Goal: Task Accomplishment & Management: Manage account settings

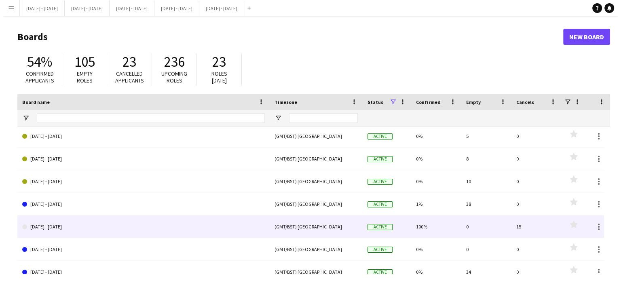
scroll to position [404, 0]
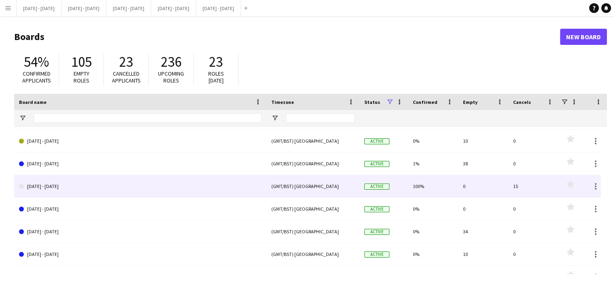
click at [127, 181] on link "[DATE] - [DATE]" at bounding box center [140, 186] width 242 height 23
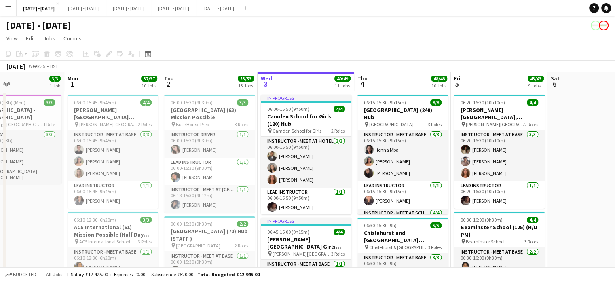
scroll to position [0, 318]
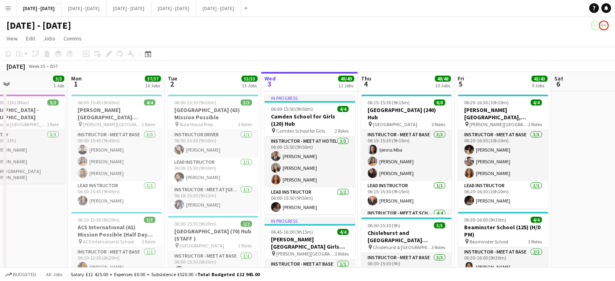
drag, startPoint x: 297, startPoint y: 87, endPoint x: 310, endPoint y: 86, distance: 13.8
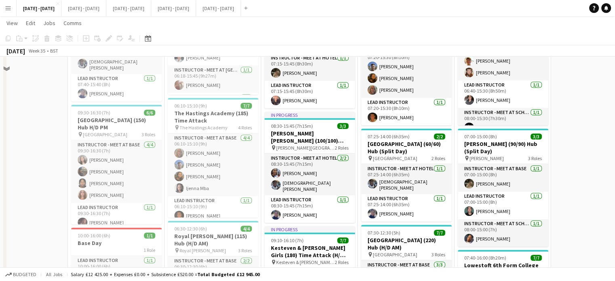
scroll to position [377, 0]
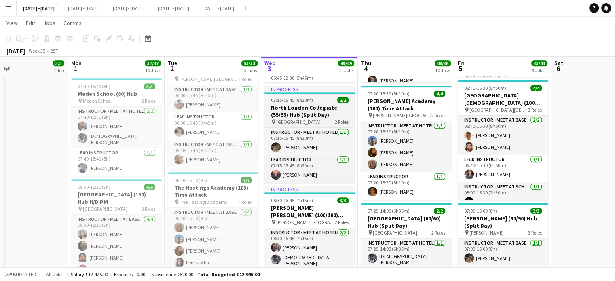
click at [285, 102] on span "07:15-15:45 (8h30m)" at bounding box center [292, 100] width 42 height 6
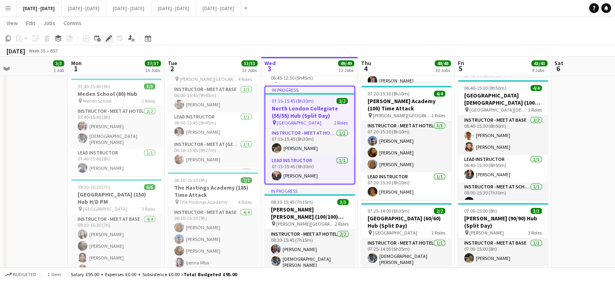
click at [107, 39] on icon at bounding box center [108, 38] width 4 height 4
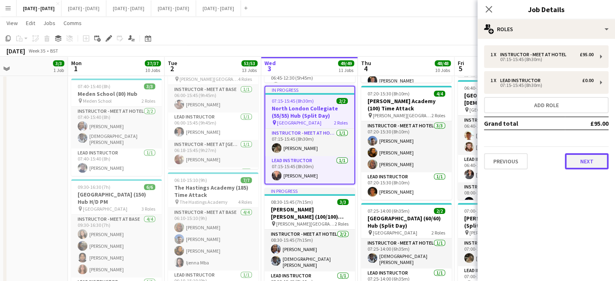
click at [588, 158] on button "Next" at bounding box center [587, 161] width 44 height 16
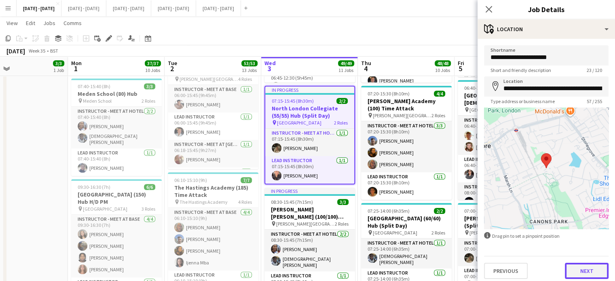
click at [580, 274] on button "Next" at bounding box center [587, 271] width 44 height 16
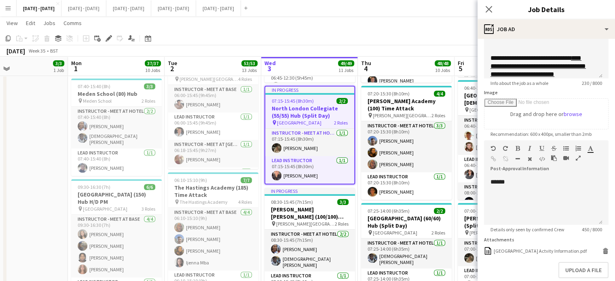
scroll to position [103, 0]
click at [487, 11] on icon "Close pop-in" at bounding box center [488, 9] width 8 height 8
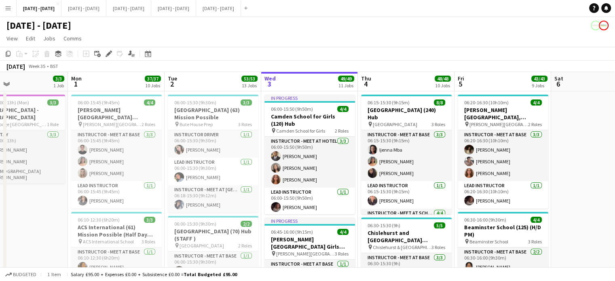
scroll to position [121, 0]
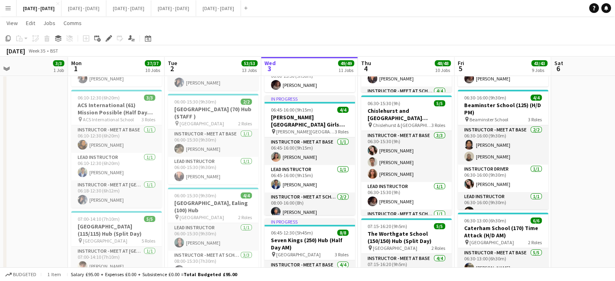
drag, startPoint x: 585, startPoint y: 213, endPoint x: 590, endPoint y: 234, distance: 21.3
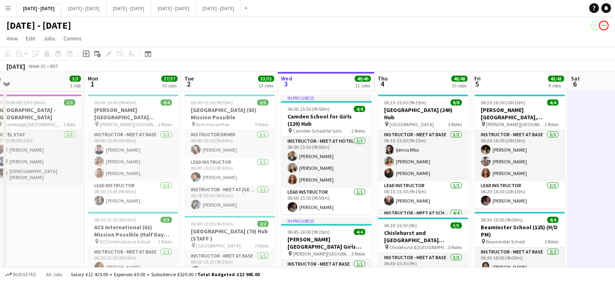
scroll to position [0, 301]
drag, startPoint x: 585, startPoint y: 238, endPoint x: 602, endPoint y: 231, distance: 18.3
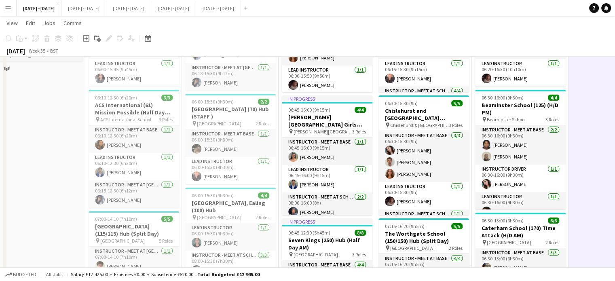
scroll to position [0, 0]
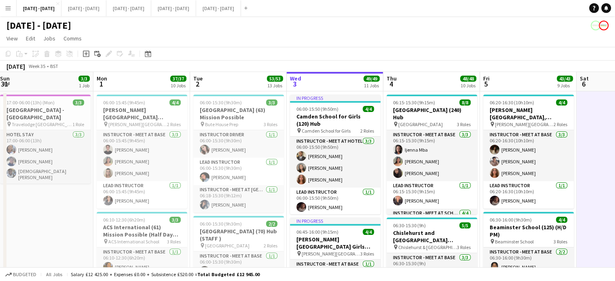
drag, startPoint x: 602, startPoint y: 229, endPoint x: 640, endPoint y: 219, distance: 38.8
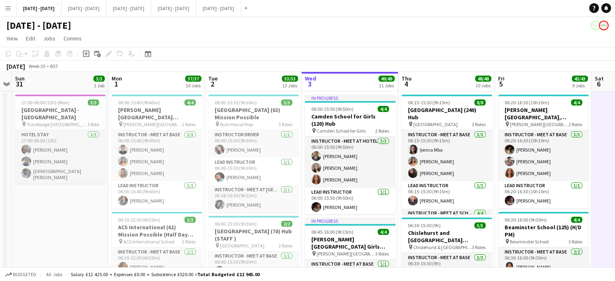
scroll to position [0, 291]
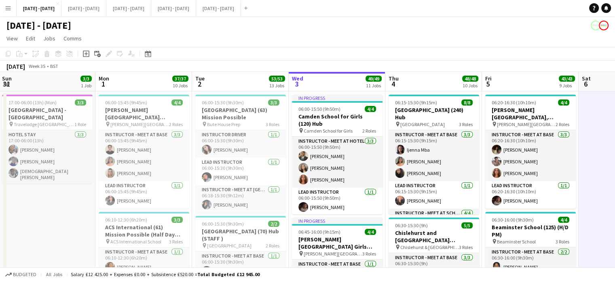
drag, startPoint x: 589, startPoint y: 223, endPoint x: 591, endPoint y: 230, distance: 7.9
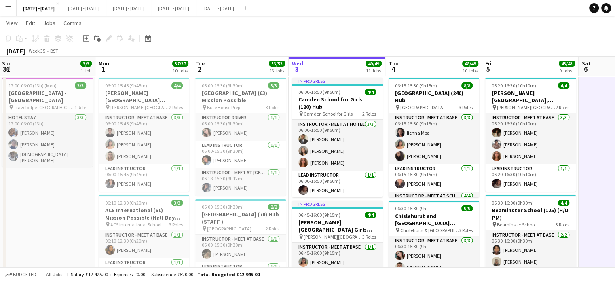
scroll to position [0, 0]
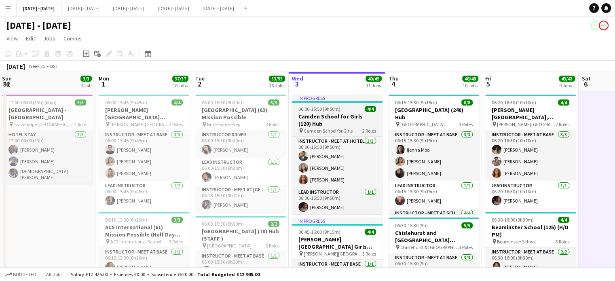
click at [336, 118] on h3 "Camden School for Girls (120) Hub" at bounding box center [337, 120] width 91 height 15
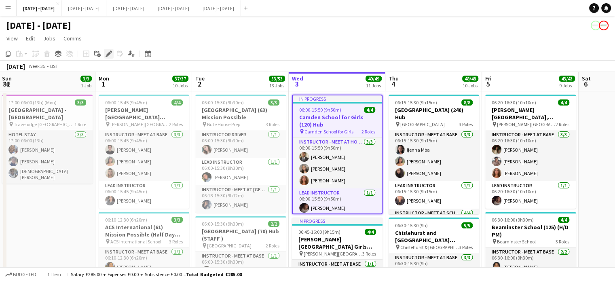
click at [108, 54] on icon at bounding box center [108, 54] width 4 height 4
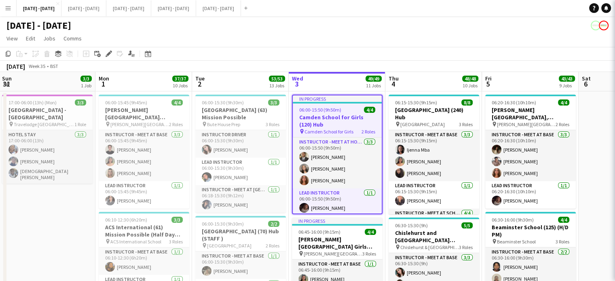
type input "**********"
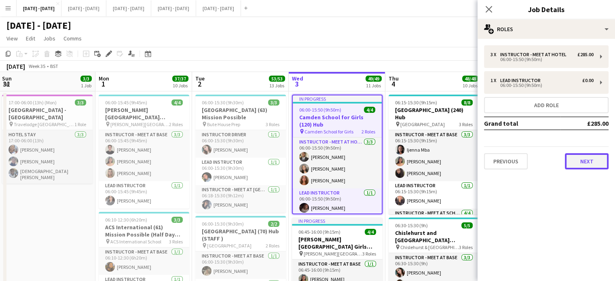
click at [577, 160] on button "Next" at bounding box center [587, 161] width 44 height 16
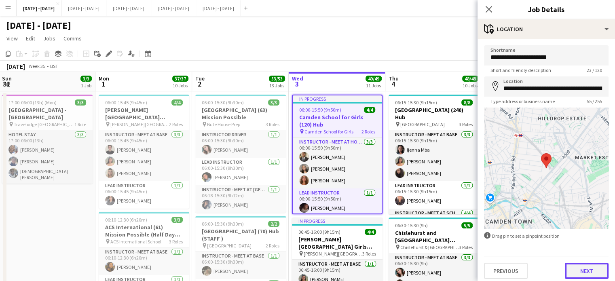
click at [587, 270] on button "Next" at bounding box center [587, 271] width 44 height 16
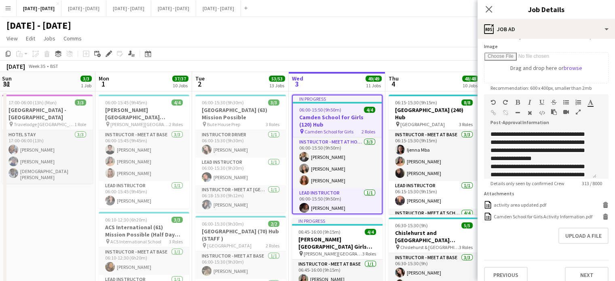
scroll to position [142, 0]
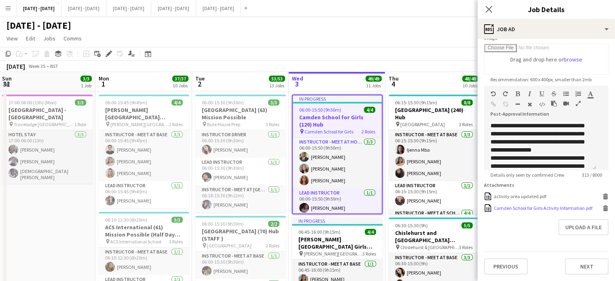
click at [513, 205] on div "Camden School for Girls Activity Information.pdf" at bounding box center [542, 208] width 99 height 6
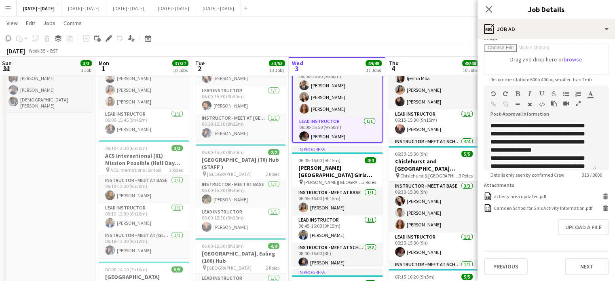
scroll to position [81, 0]
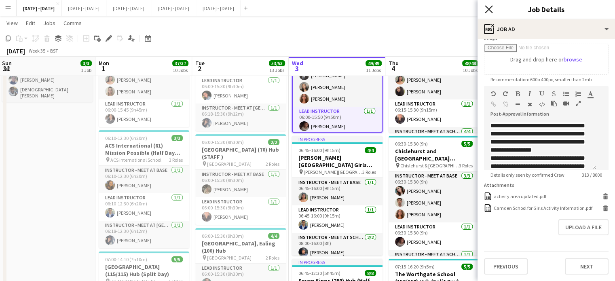
click at [491, 5] on icon "Close pop-in" at bounding box center [488, 9] width 8 height 8
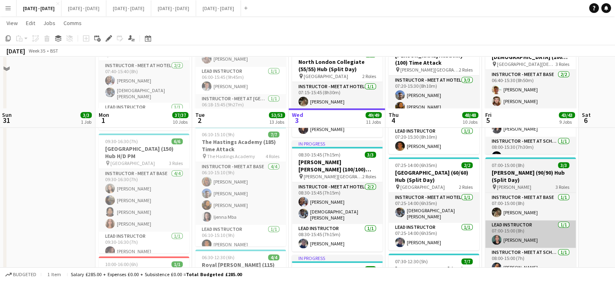
scroll to position [485, 0]
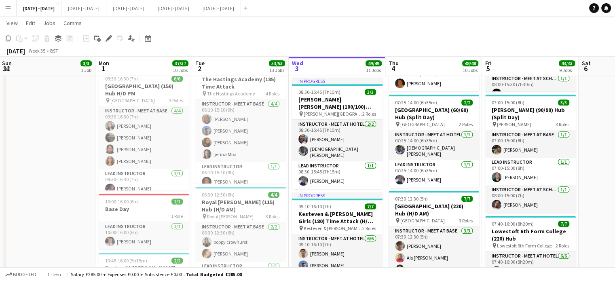
click at [335, 107] on h3 "[PERSON_NAME] [PERSON_NAME] (100/100) Hub (Split Day)" at bounding box center [337, 103] width 91 height 15
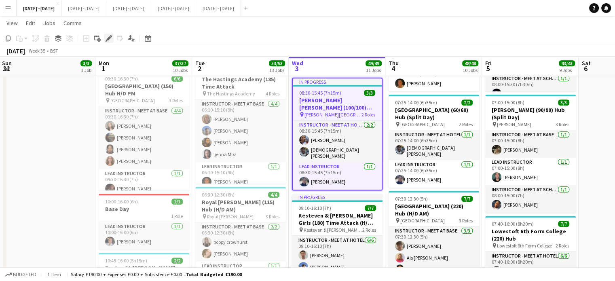
click at [107, 37] on icon "Edit" at bounding box center [108, 38] width 6 height 6
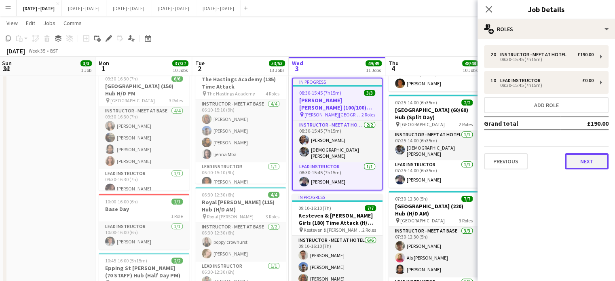
click at [592, 164] on button "Next" at bounding box center [587, 161] width 44 height 16
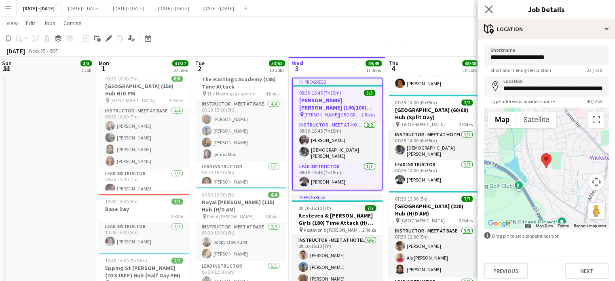
click at [485, 8] on icon "Close pop-in" at bounding box center [488, 9] width 8 height 8
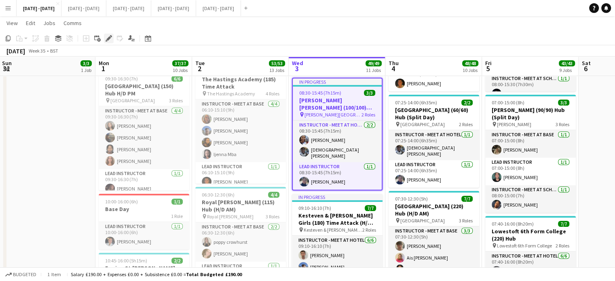
click at [105, 41] on div "Edit" at bounding box center [109, 39] width 10 height 10
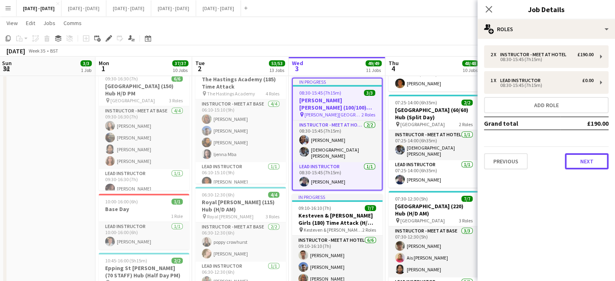
click at [581, 157] on button "Next" at bounding box center [587, 161] width 44 height 16
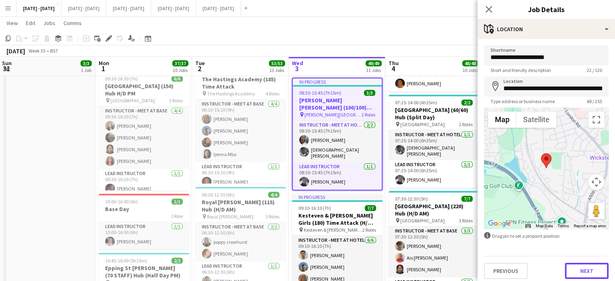
click at [590, 276] on button "Next" at bounding box center [587, 271] width 44 height 16
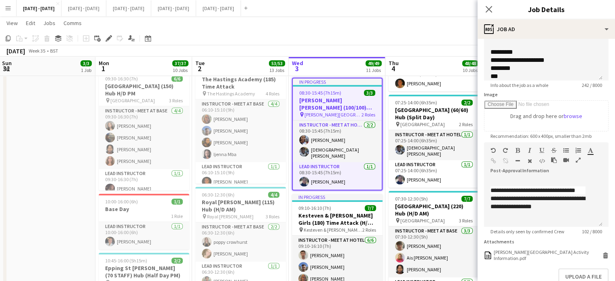
scroll to position [121, 0]
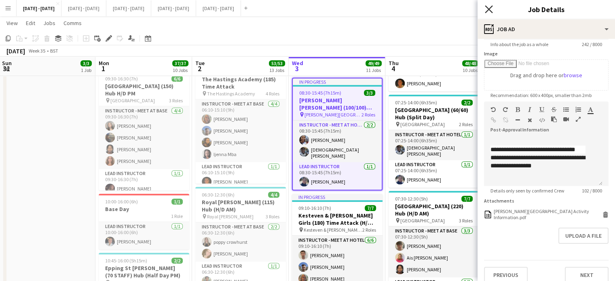
click at [487, 7] on icon "Close pop-in" at bounding box center [488, 9] width 8 height 8
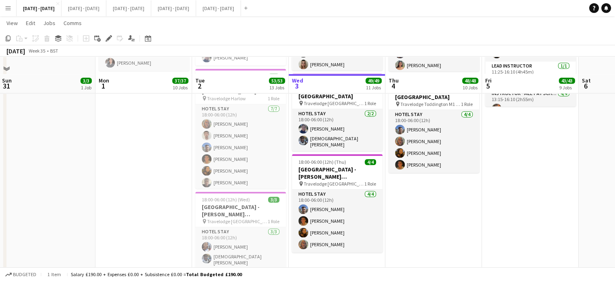
scroll to position [1091, 0]
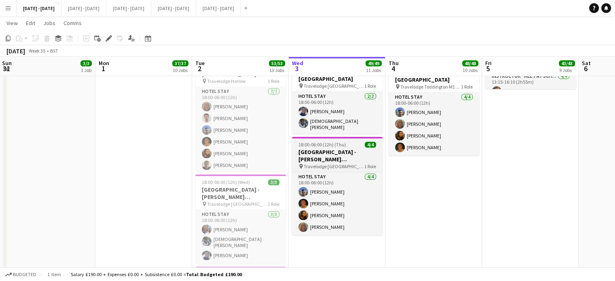
click at [356, 153] on h3 "[GEOGRAPHIC_DATA] - [PERSON_NAME][GEOGRAPHIC_DATA]" at bounding box center [337, 155] width 91 height 15
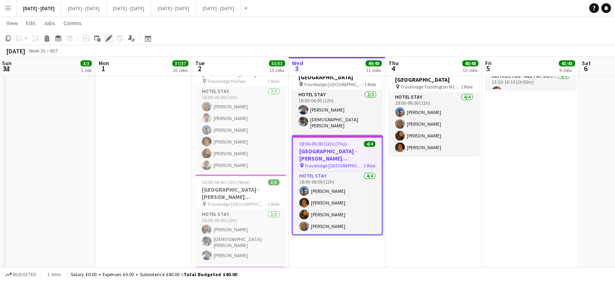
click at [110, 42] on div "Edit" at bounding box center [109, 39] width 10 height 10
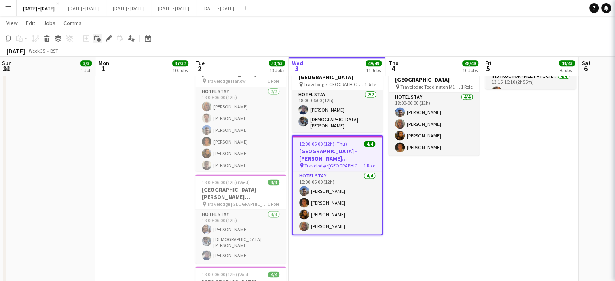
type input "**********"
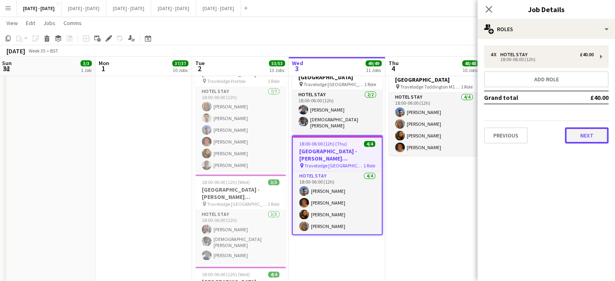
click at [592, 139] on button "Next" at bounding box center [587, 135] width 44 height 16
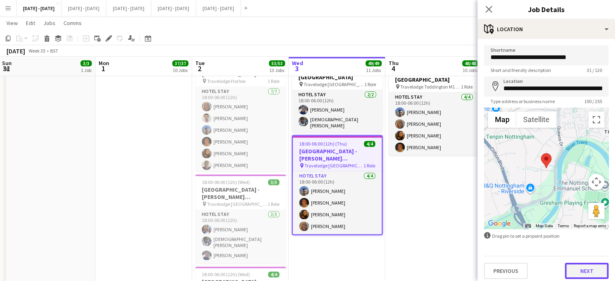
click at [588, 270] on button "Next" at bounding box center [587, 271] width 44 height 16
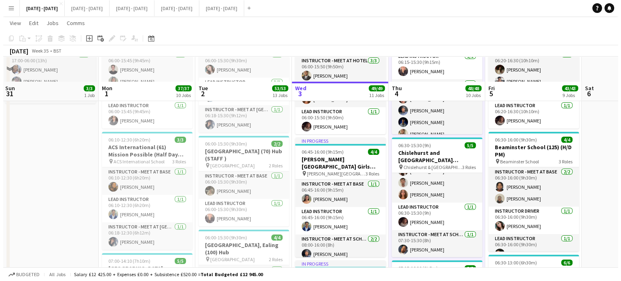
scroll to position [0, 0]
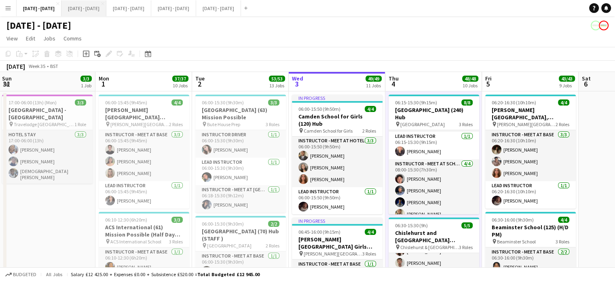
click at [91, 7] on button "[DATE] - [DATE] Close" at bounding box center [83, 8] width 45 height 16
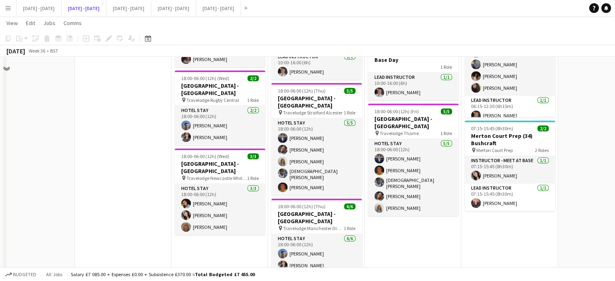
scroll to position [727, 0]
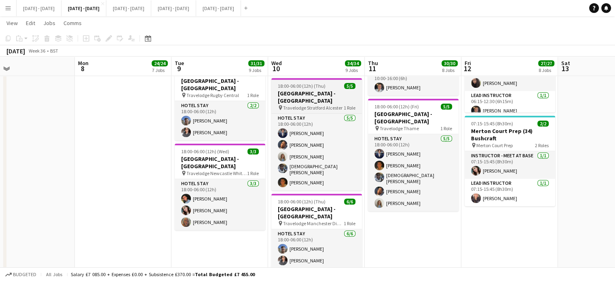
click at [301, 97] on h3 "[GEOGRAPHIC_DATA] - [GEOGRAPHIC_DATA]" at bounding box center [316, 97] width 91 height 15
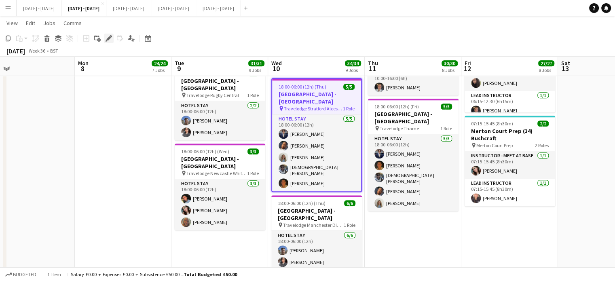
click at [112, 38] on icon "Edit" at bounding box center [108, 38] width 6 height 6
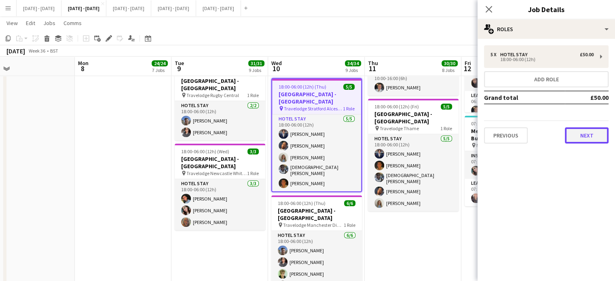
click at [585, 137] on button "Next" at bounding box center [587, 135] width 44 height 16
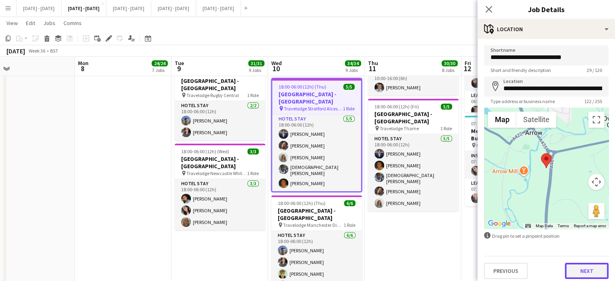
click at [574, 273] on button "Next" at bounding box center [587, 271] width 44 height 16
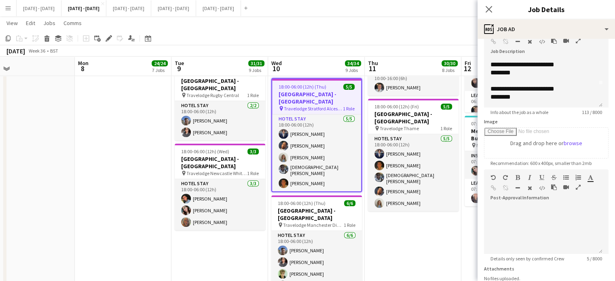
scroll to position [40, 0]
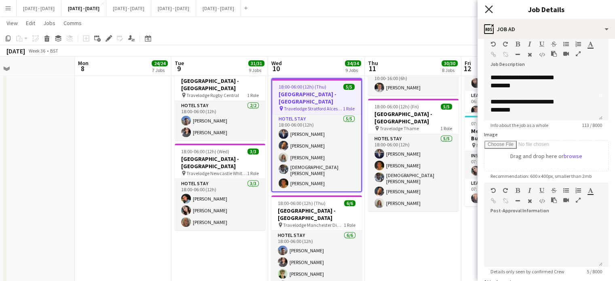
click at [491, 11] on icon at bounding box center [488, 9] width 8 height 8
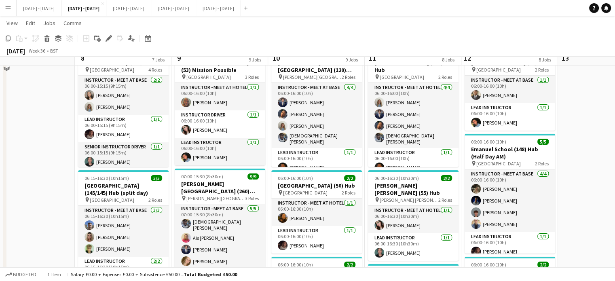
scroll to position [0, 0]
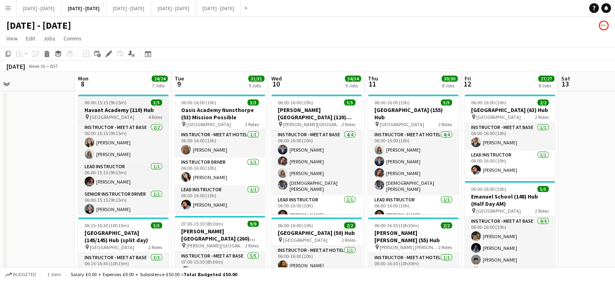
click at [124, 99] on span "06:00-15:15 (9h15m)" at bounding box center [105, 102] width 42 height 6
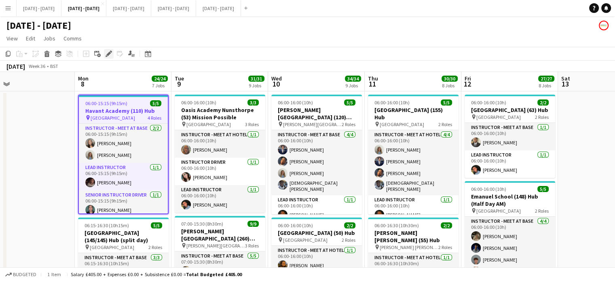
click at [107, 53] on icon "Edit" at bounding box center [108, 54] width 6 height 6
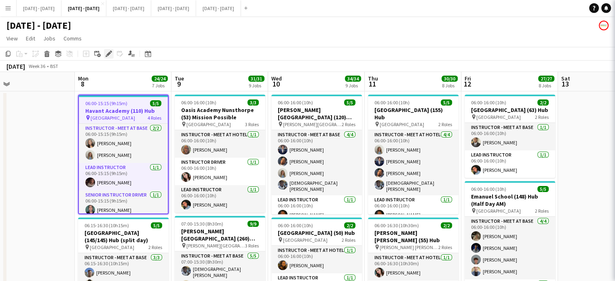
type input "**********"
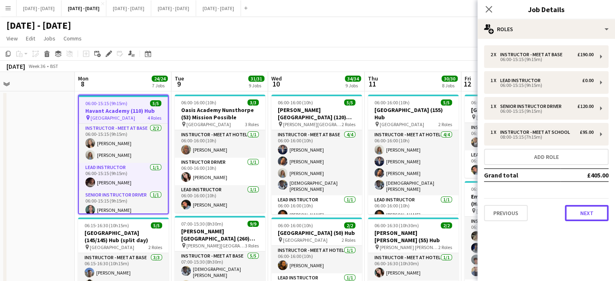
click at [592, 211] on button "Next" at bounding box center [587, 213] width 44 height 16
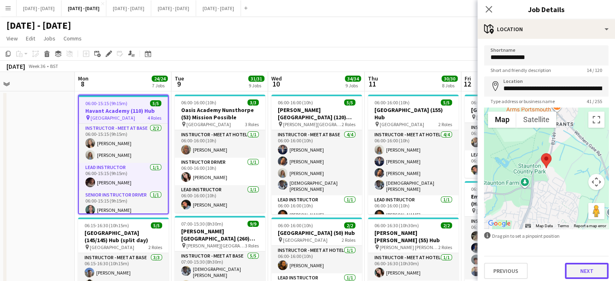
click at [588, 272] on button "Next" at bounding box center [587, 271] width 44 height 16
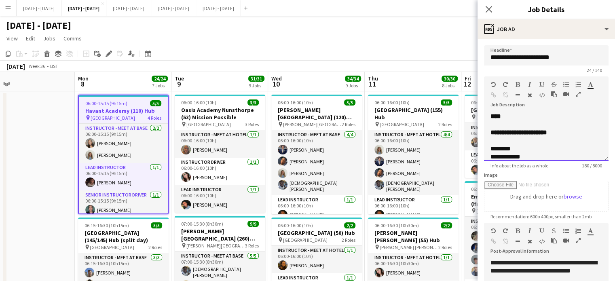
click at [525, 125] on div "**********" at bounding box center [546, 136] width 124 height 48
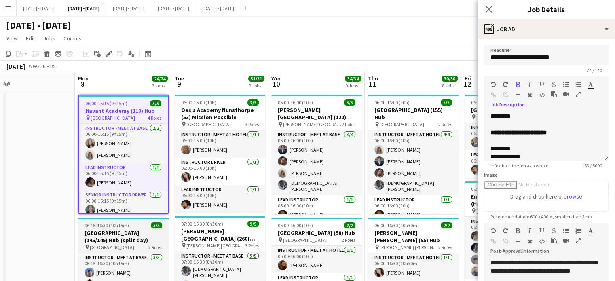
click at [118, 240] on h3 "[GEOGRAPHIC_DATA] (145/145) Hub (split day)" at bounding box center [123, 236] width 91 height 15
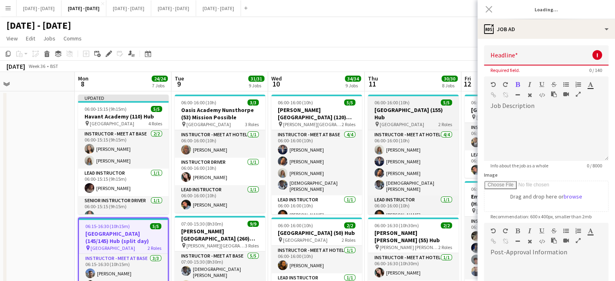
type input "**********"
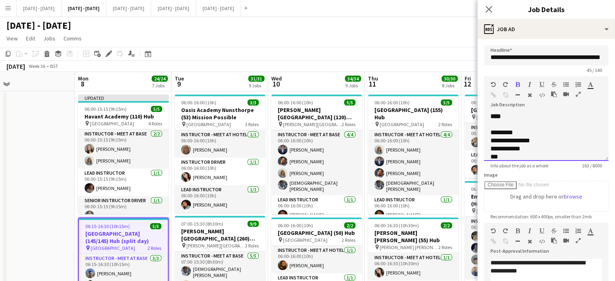
click at [536, 113] on div "**********" at bounding box center [546, 136] width 124 height 48
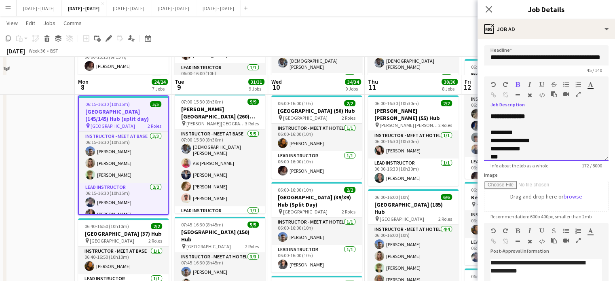
scroll to position [202, 0]
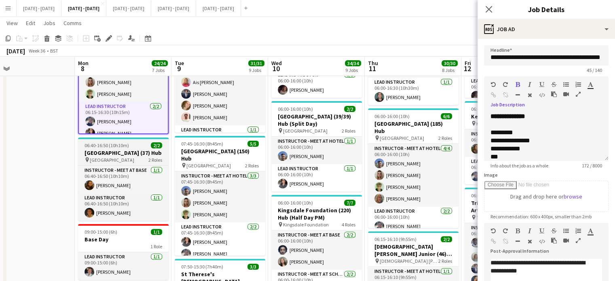
click at [116, 156] on h3 "[GEOGRAPHIC_DATA] (37) Hub" at bounding box center [123, 152] width 91 height 7
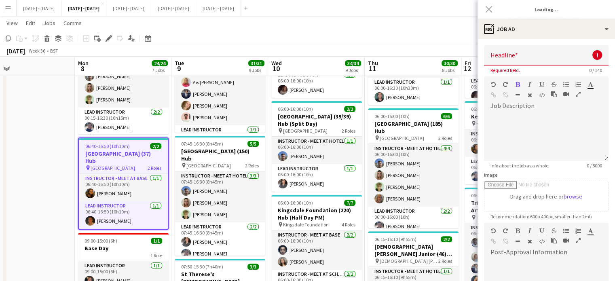
type input "**********"
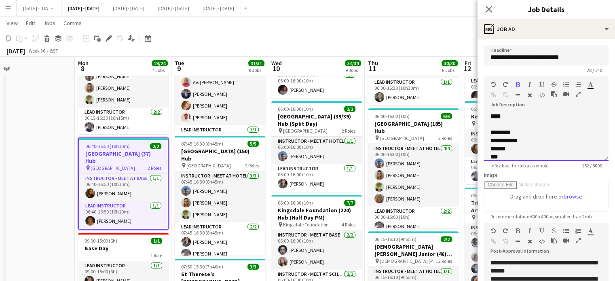
click at [533, 119] on div "**********" at bounding box center [546, 136] width 124 height 48
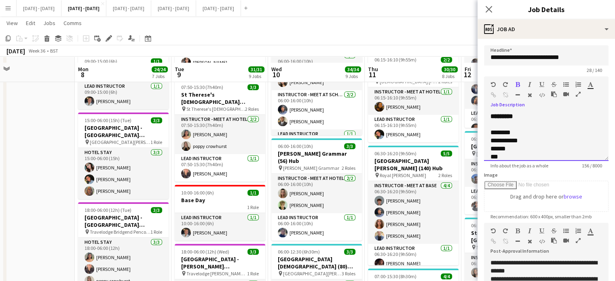
scroll to position [364, 0]
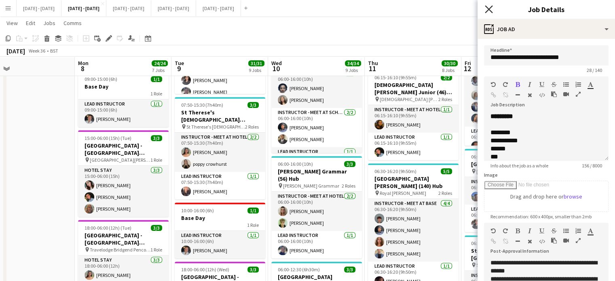
click at [491, 10] on icon "Close pop-in" at bounding box center [488, 9] width 8 height 8
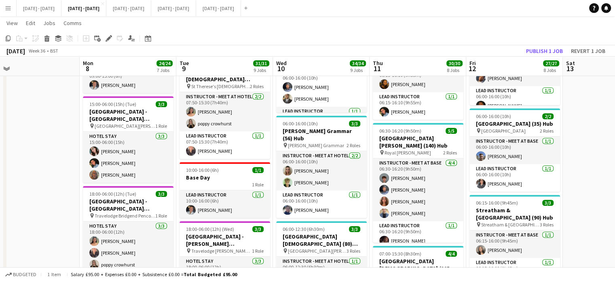
scroll to position [0, 285]
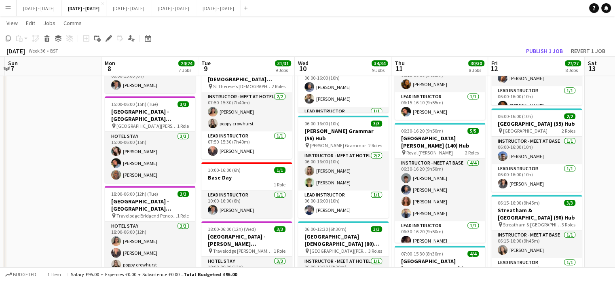
drag, startPoint x: 27, startPoint y: 205, endPoint x: 53, endPoint y: 206, distance: 25.9
click at [53, 206] on app-calendar-viewport "Thu 4 Fri 5 Sat 6 Sun 7 Mon 8 24/24 7 Jobs Tue 9 31/31 9 Jobs Wed 10 34/34 9 Jo…" at bounding box center [307, 181] width 615 height 1108
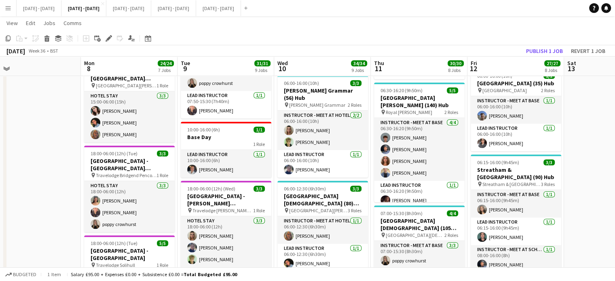
scroll to position [0, 311]
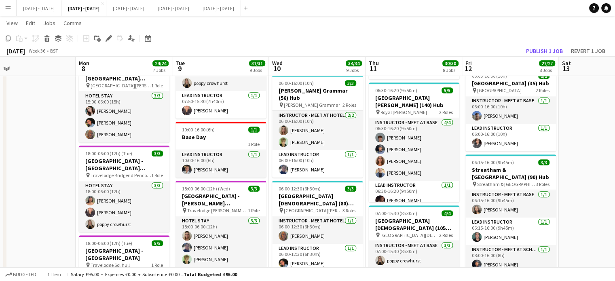
drag, startPoint x: 83, startPoint y: 213, endPoint x: 57, endPoint y: 216, distance: 26.1
click at [57, 216] on app-calendar-viewport "Thu 4 Fri 5 Sat 6 Sun 7 Mon 8 24/24 7 Jobs Tue 9 31/31 9 Jobs Wed 10 34/34 9 Jo…" at bounding box center [307, 141] width 615 height 1108
click at [95, 160] on h3 "[GEOGRAPHIC_DATA] - [GEOGRAPHIC_DATA][DEMOGRAPHIC_DATA]" at bounding box center [124, 164] width 91 height 15
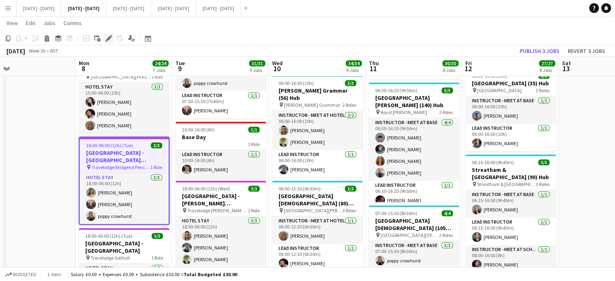
click at [110, 42] on div "Edit" at bounding box center [109, 39] width 10 height 10
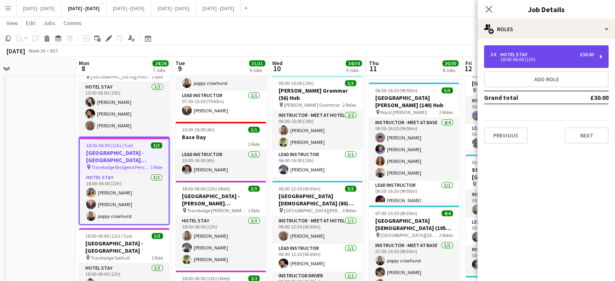
click at [520, 57] on div "18:00-06:00 (12h)" at bounding box center [541, 59] width 103 height 4
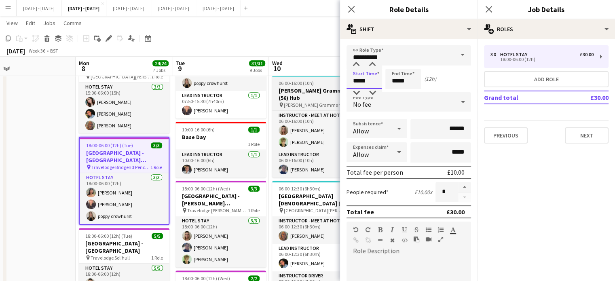
drag, startPoint x: 370, startPoint y: 82, endPoint x: 322, endPoint y: 81, distance: 48.1
click at [322, 81] on body "Menu Boards Boards Boards All jobs Status Workforce Workforce My Workforce Recr…" at bounding box center [307, 132] width 615 height 1153
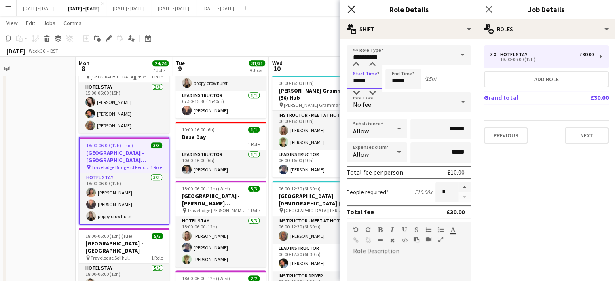
type input "*****"
click at [351, 8] on icon "Close pop-in" at bounding box center [351, 9] width 8 height 8
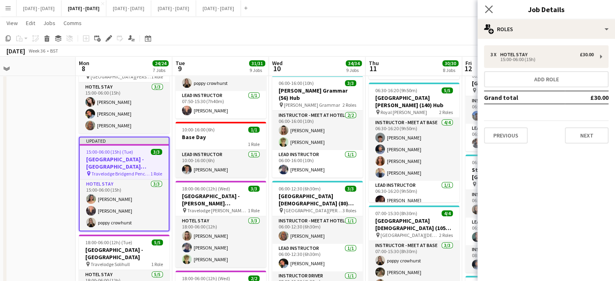
click at [492, 10] on icon "Close pop-in" at bounding box center [488, 9] width 8 height 8
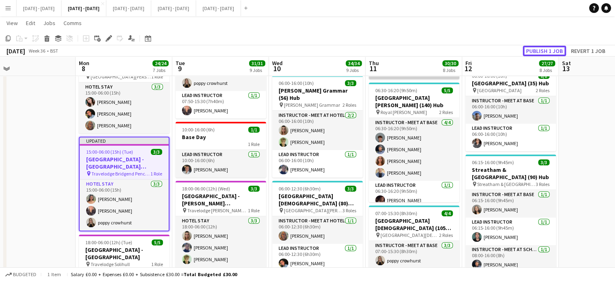
drag, startPoint x: 556, startPoint y: 48, endPoint x: 417, endPoint y: 76, distance: 141.5
click at [556, 48] on button "Publish 1 job" at bounding box center [543, 51] width 43 height 11
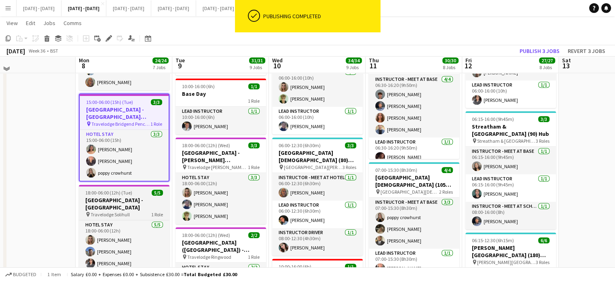
scroll to position [485, 0]
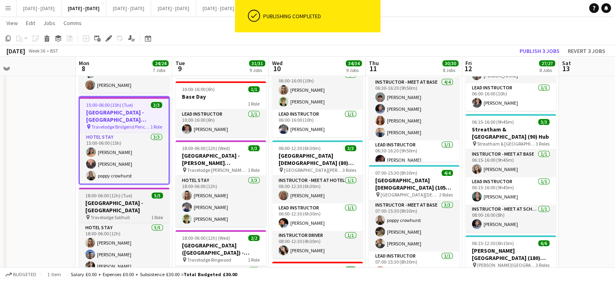
click at [118, 202] on h3 "[GEOGRAPHIC_DATA] - [GEOGRAPHIC_DATA]" at bounding box center [124, 206] width 91 height 15
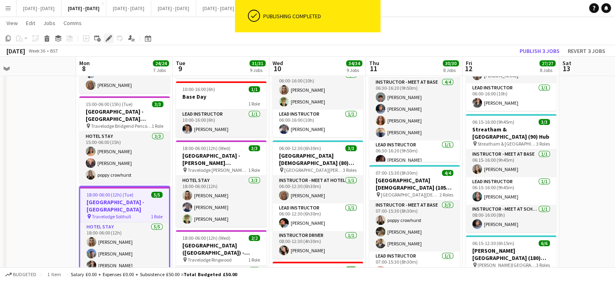
click at [107, 37] on icon "Edit" at bounding box center [108, 38] width 6 height 6
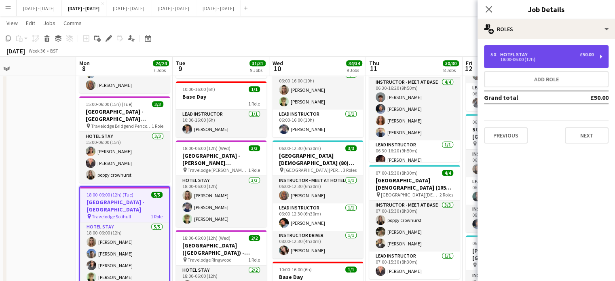
click at [566, 49] on div "5 x Hotel Stay £50.00 18:00-06:00 (12h)" at bounding box center [546, 56] width 124 height 23
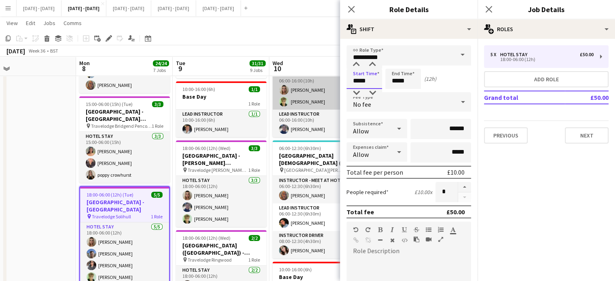
drag, startPoint x: 371, startPoint y: 79, endPoint x: 294, endPoint y: 80, distance: 77.2
click at [294, 80] on body "Menu Boards Boards Boards All jobs Status Workforce Workforce My Workforce Recr…" at bounding box center [307, 91] width 615 height 1153
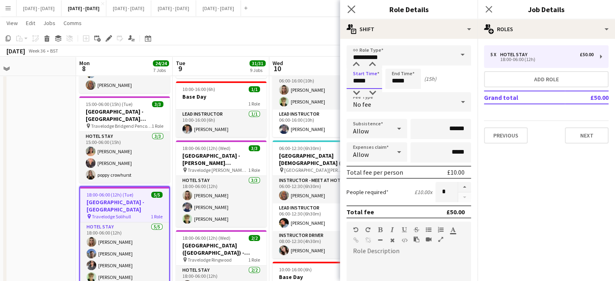
type input "*****"
click at [352, 14] on app-icon "Close pop-in" at bounding box center [351, 10] width 12 height 12
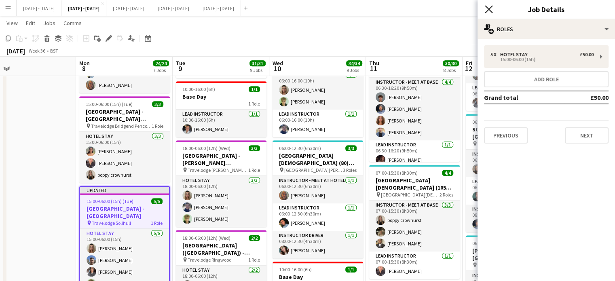
click at [488, 9] on icon at bounding box center [488, 9] width 8 height 8
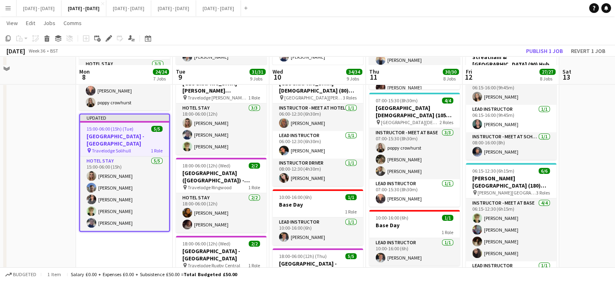
scroll to position [566, 0]
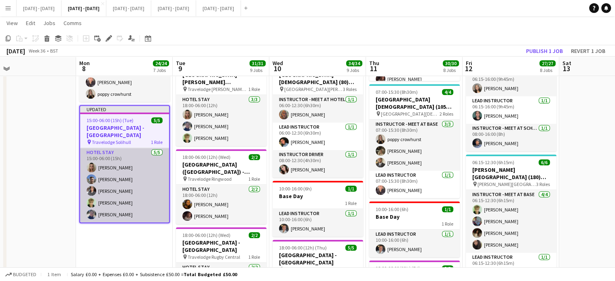
click at [120, 184] on app-card-role "Hotel Stay [DATE] 15:00-06:00 (15h) [PERSON_NAME] [PERSON_NAME] [PERSON_NAME] […" at bounding box center [124, 185] width 89 height 74
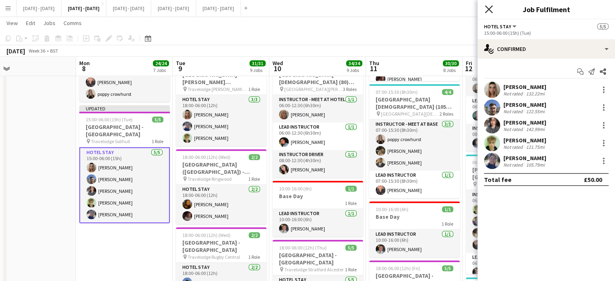
click at [491, 8] on icon at bounding box center [488, 9] width 8 height 8
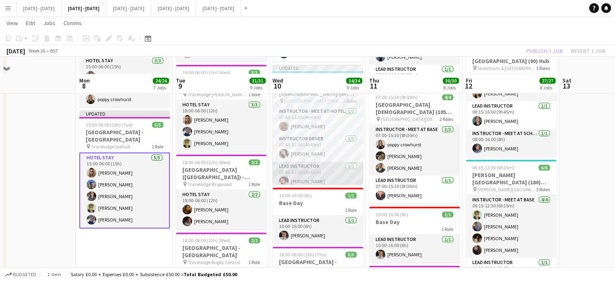
scroll to position [525, 0]
